Goal: Book appointment/travel/reservation

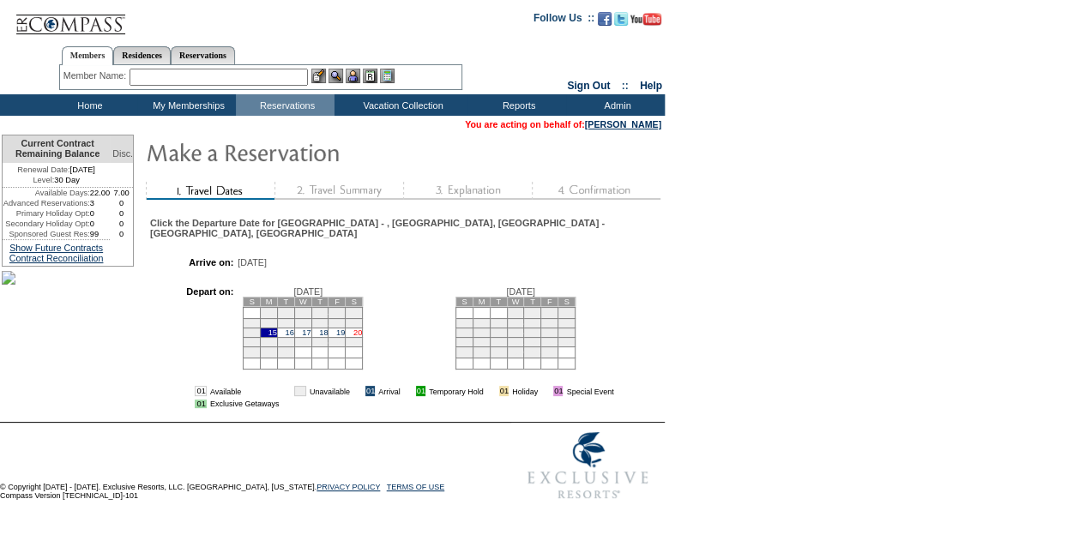
click at [362, 328] on link "20" at bounding box center [357, 332] width 9 height 9
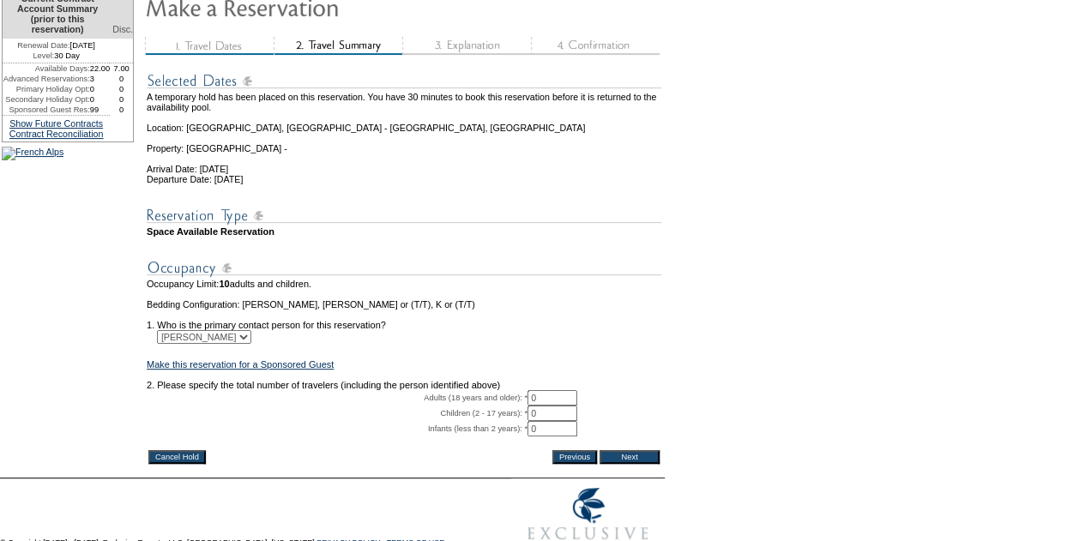
scroll to position [234, 0]
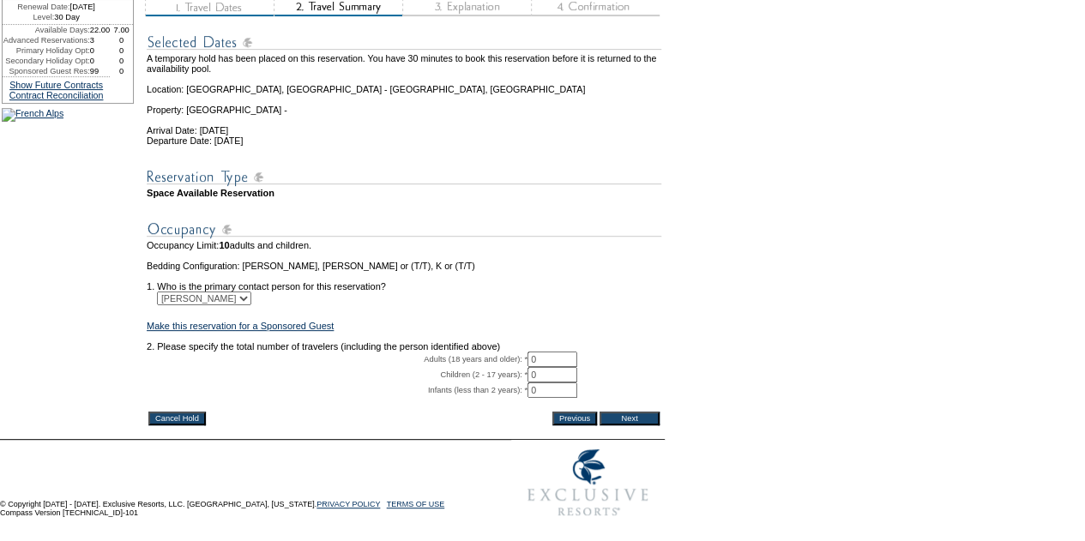
click at [540, 352] on input "0" at bounding box center [552, 359] width 50 height 15
type input "10"
click at [655, 412] on input "Next" at bounding box center [629, 419] width 60 height 14
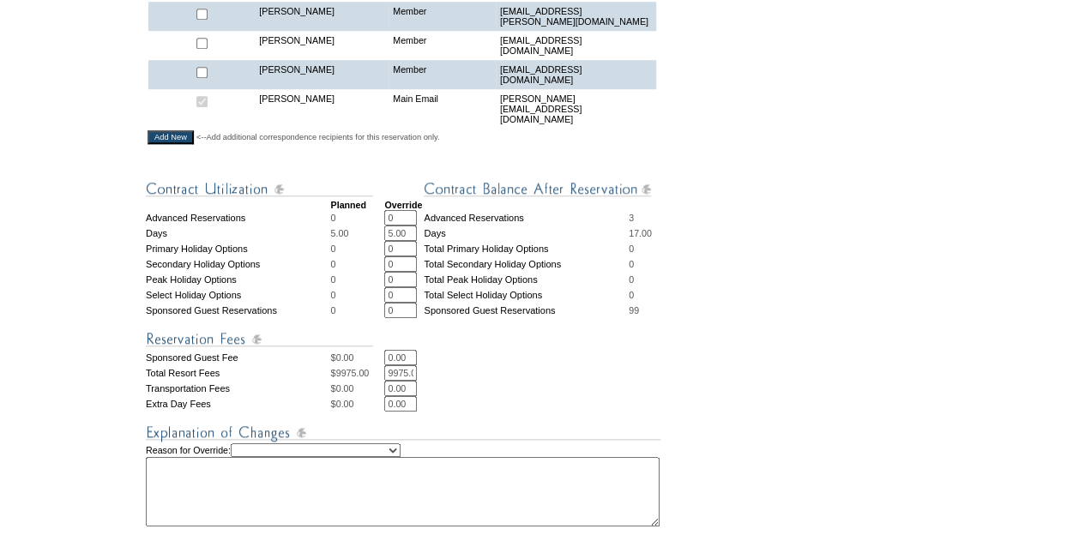
scroll to position [772, 0]
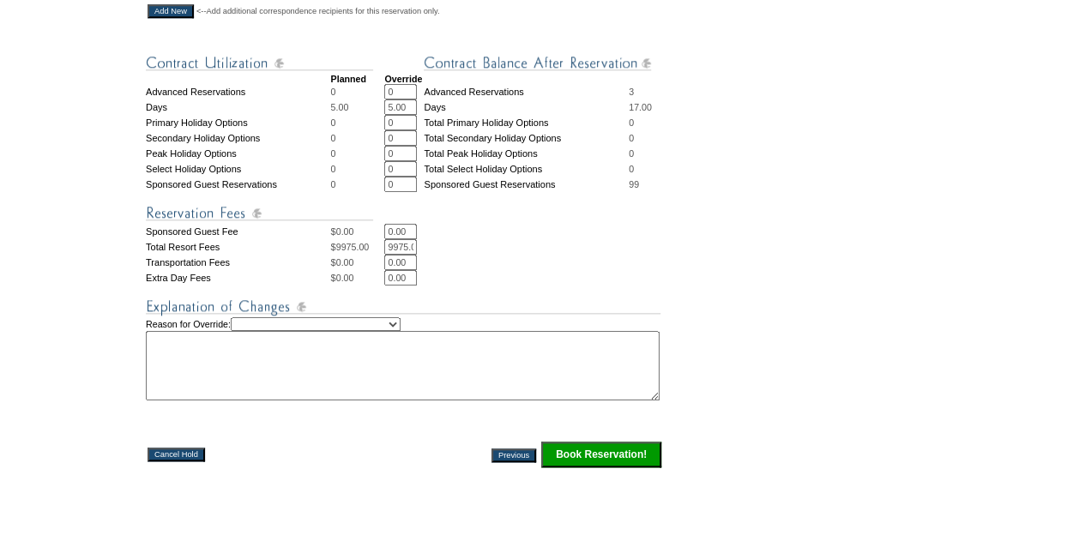
click at [406, 255] on input "9975.00" at bounding box center [400, 246] width 33 height 15
click at [408, 255] on input "9975.00" at bounding box center [400, 246] width 33 height 15
paste input "$3,737.50"
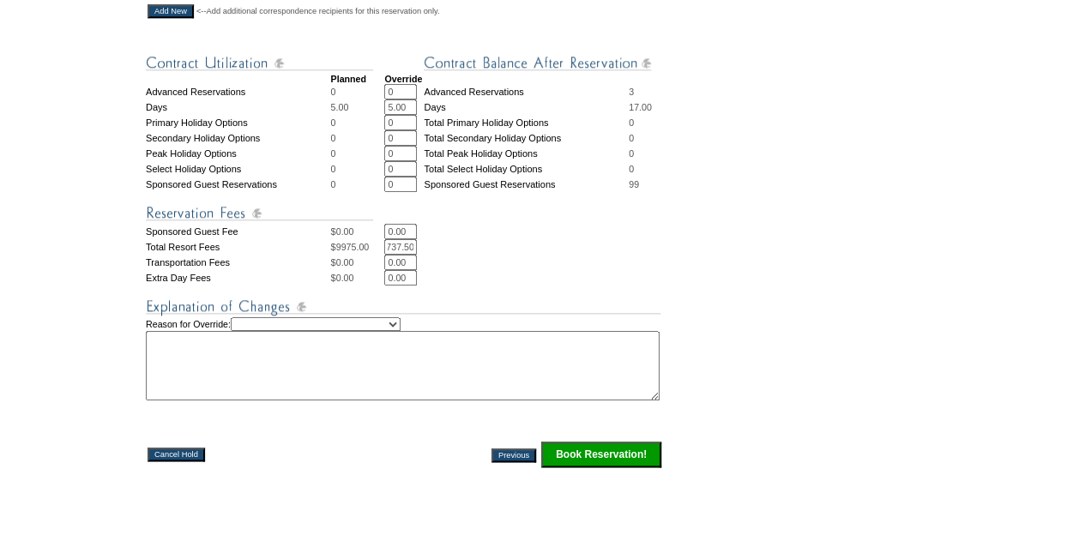
click at [414, 255] on input "$3,737.50" at bounding box center [400, 246] width 33 height 15
click at [396, 255] on input "$3,737.50" at bounding box center [400, 246] width 33 height 15
type input "$3,737.50"
click at [437, 255] on td "$3,737.50 * *" at bounding box center [523, 246] width 279 height 15
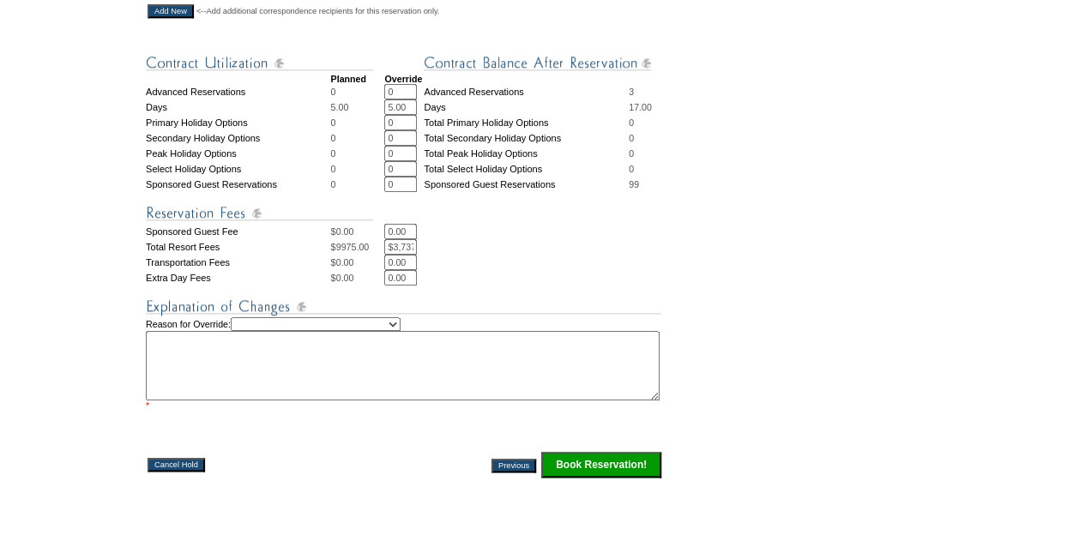
click at [398, 331] on select "Creating Continuous Stay Days Rebooked After Cancellation Editing Occupant Expe…" at bounding box center [316, 324] width 170 height 14
select select "1043"
click at [253, 331] on select "Creating Continuous Stay Days Rebooked After Cancellation Editing Occupant Expe…" at bounding box center [316, 324] width 170 height 14
click at [382, 376] on textarea at bounding box center [403, 365] width 514 height 69
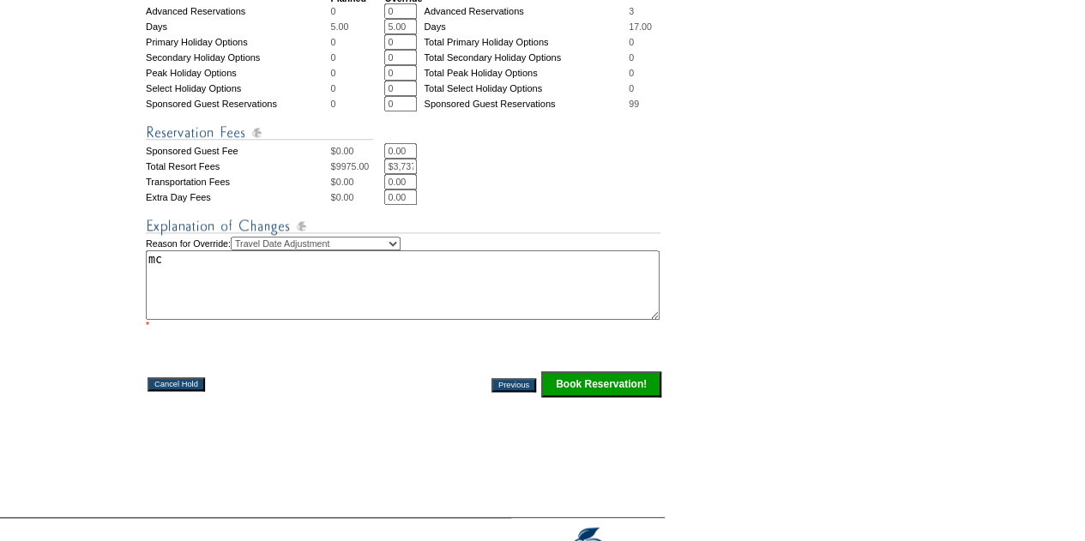
scroll to position [857, 0]
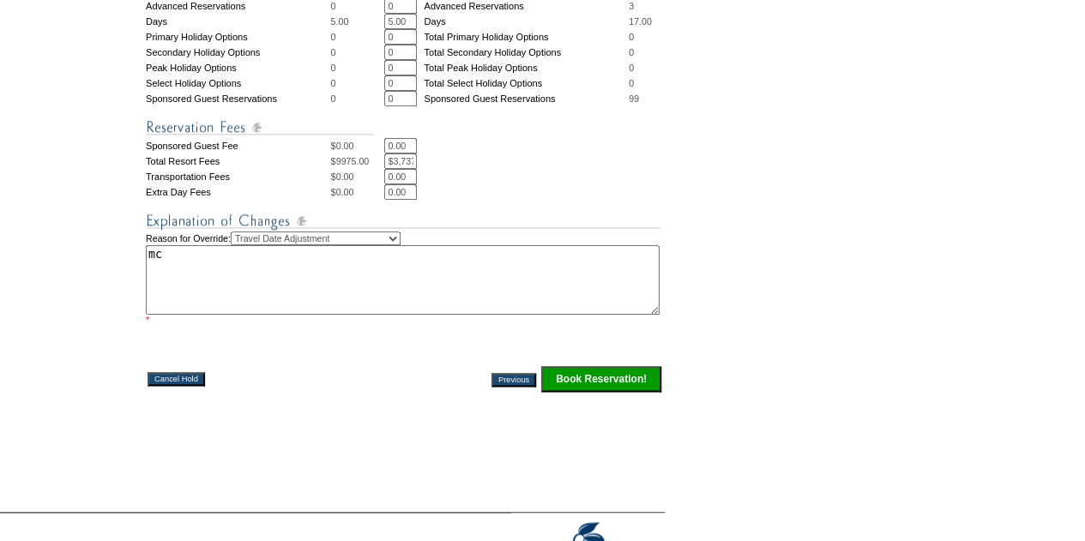
type textarea "mc"
click at [631, 394] on table "Cancel Hold Previous Book Reservation!" at bounding box center [404, 378] width 517 height 31
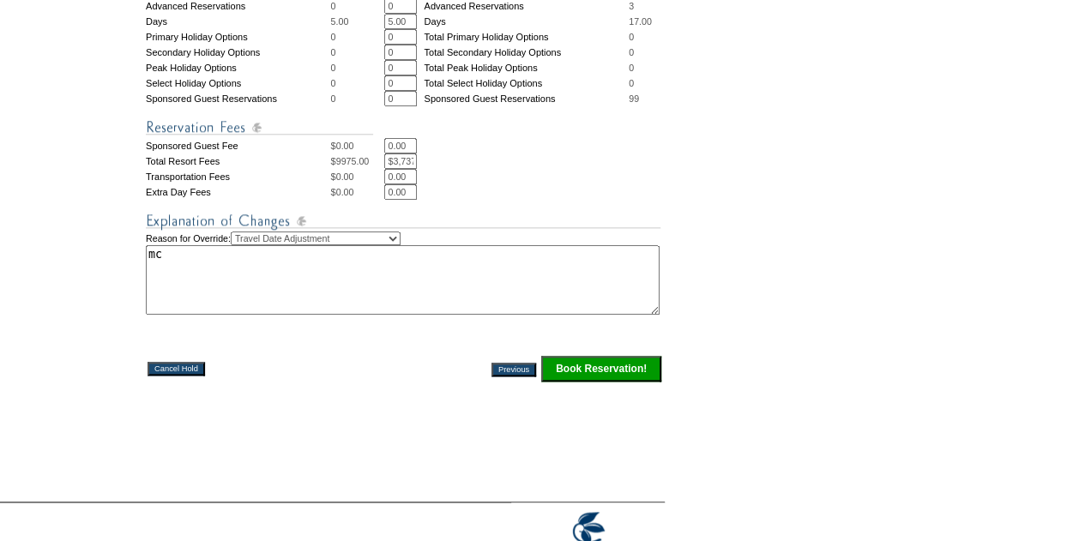
click at [644, 382] on input "Book Reservation!" at bounding box center [601, 369] width 120 height 26
